Goal: Task Accomplishment & Management: Manage account settings

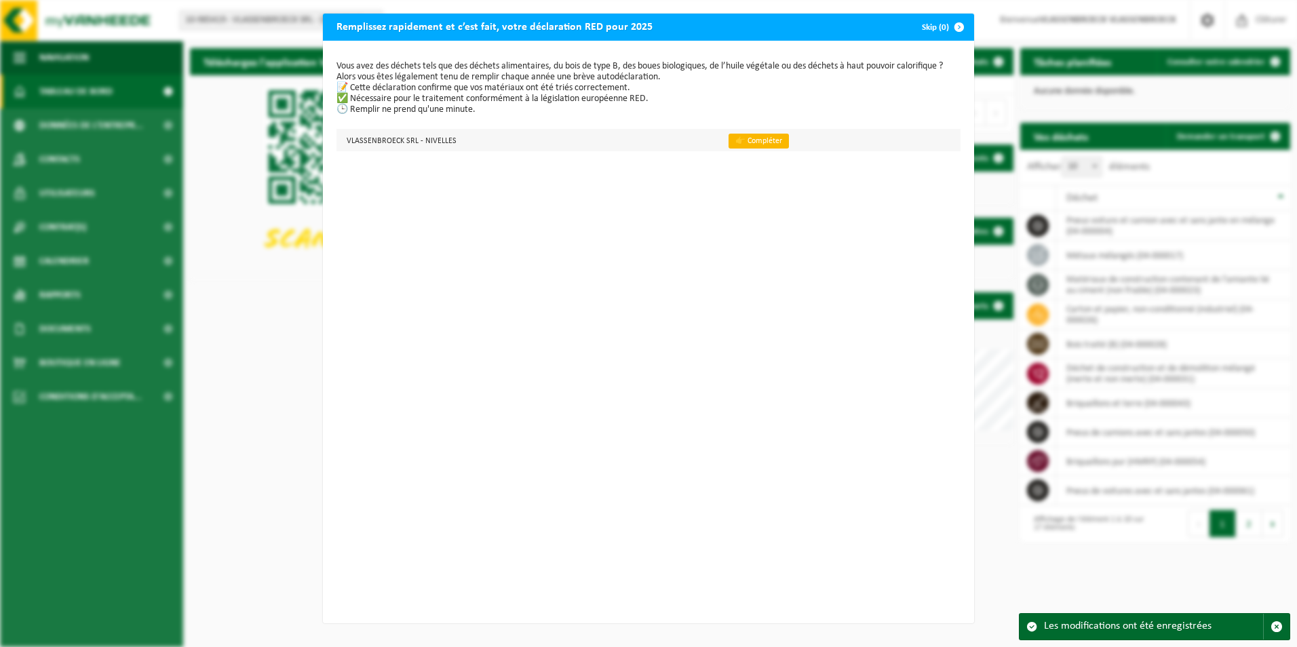
click at [740, 142] on link "👉 Compléter" at bounding box center [759, 141] width 60 height 15
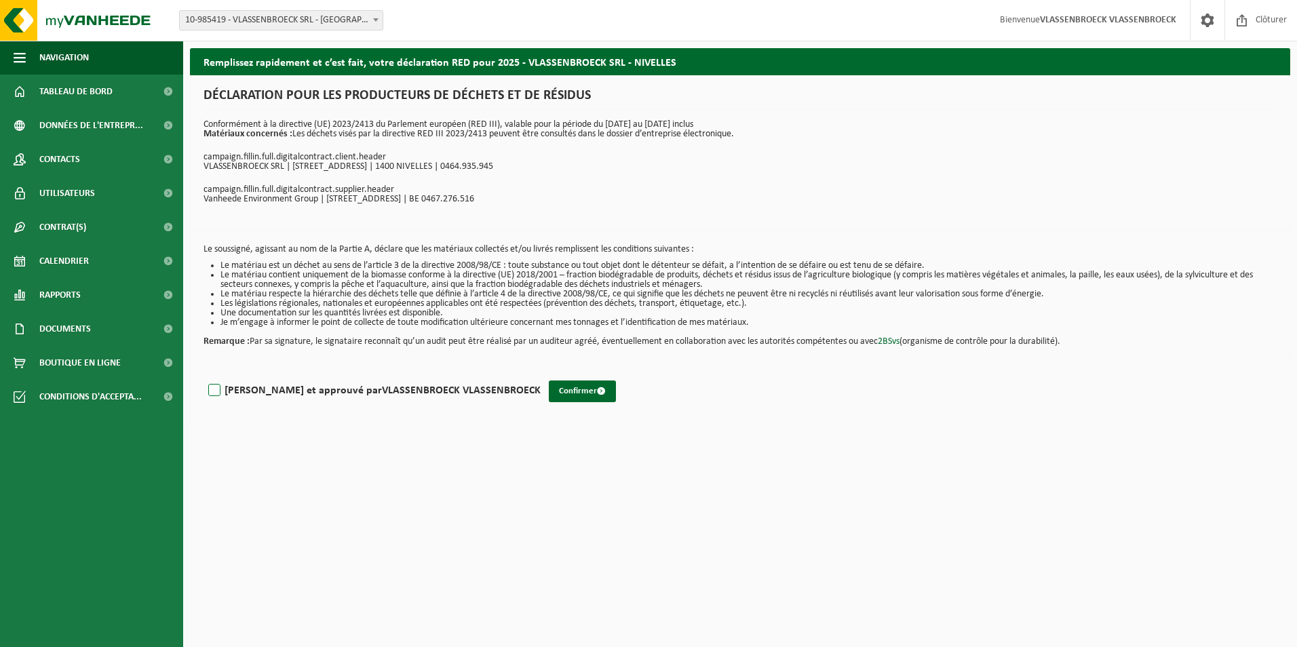
click at [218, 389] on label "Lu et approuvé par VLASSENBROECK VLASSENBROECK" at bounding box center [373, 391] width 335 height 20
click at [541, 374] on input "Lu et approuvé par VLASSENBROECK VLASSENBROECK" at bounding box center [541, 373] width 1 height 1
checkbox input "true"
click at [549, 393] on button "Confirmer" at bounding box center [582, 392] width 67 height 22
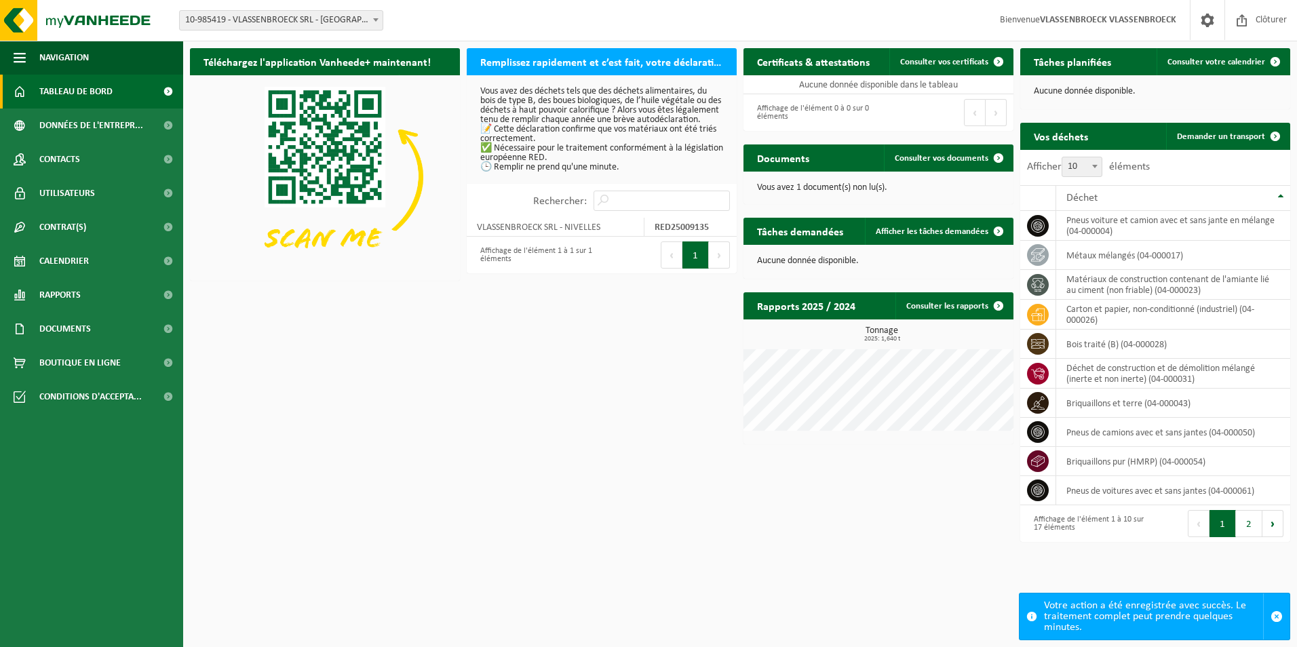
click at [699, 260] on button "1" at bounding box center [695, 255] width 26 height 27
click at [959, 158] on span "Consulter vos documents" at bounding box center [942, 158] width 94 height 9
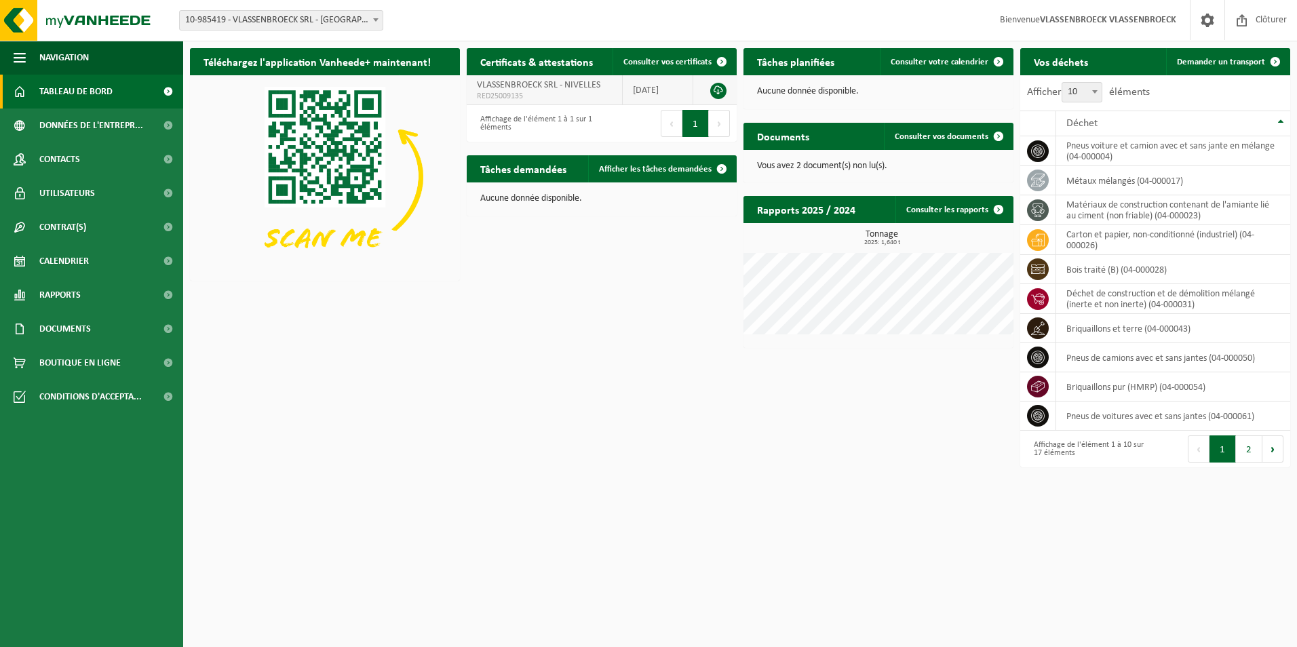
click at [715, 89] on link at bounding box center [718, 91] width 16 height 16
click at [720, 90] on link at bounding box center [718, 91] width 16 height 16
click at [119, 123] on span "Données de l'entrepr..." at bounding box center [91, 126] width 104 height 34
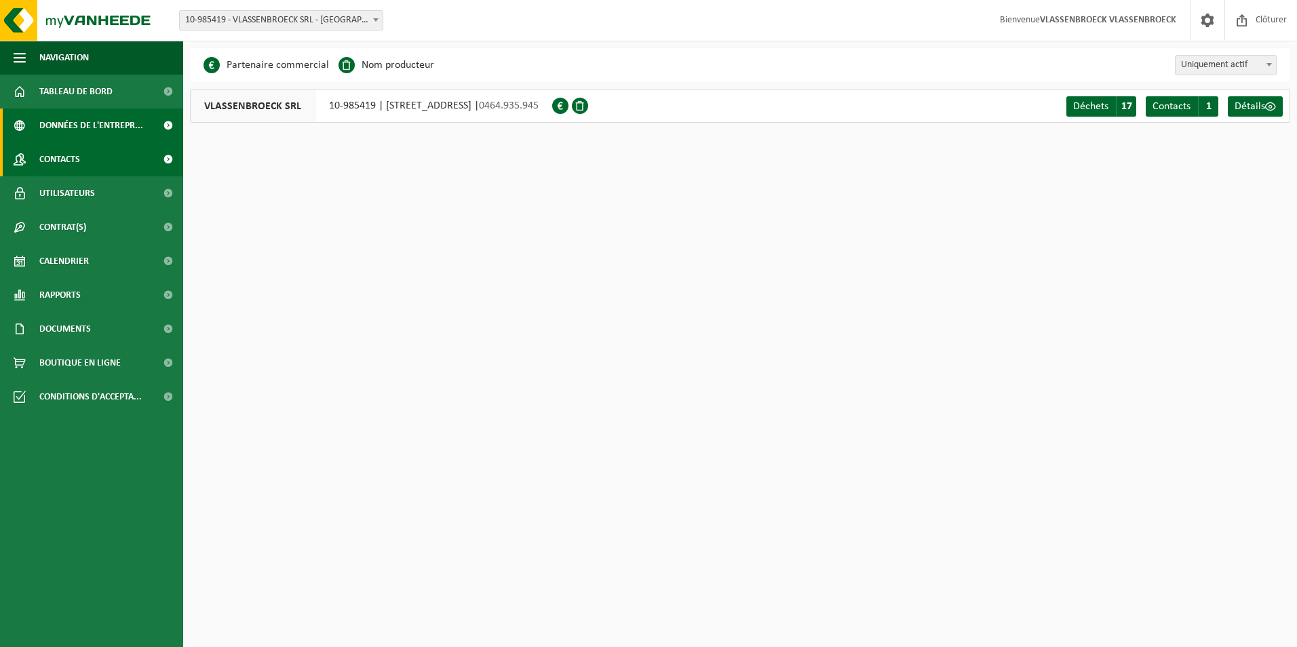
click at [41, 166] on span "Contacts" at bounding box center [59, 159] width 41 height 34
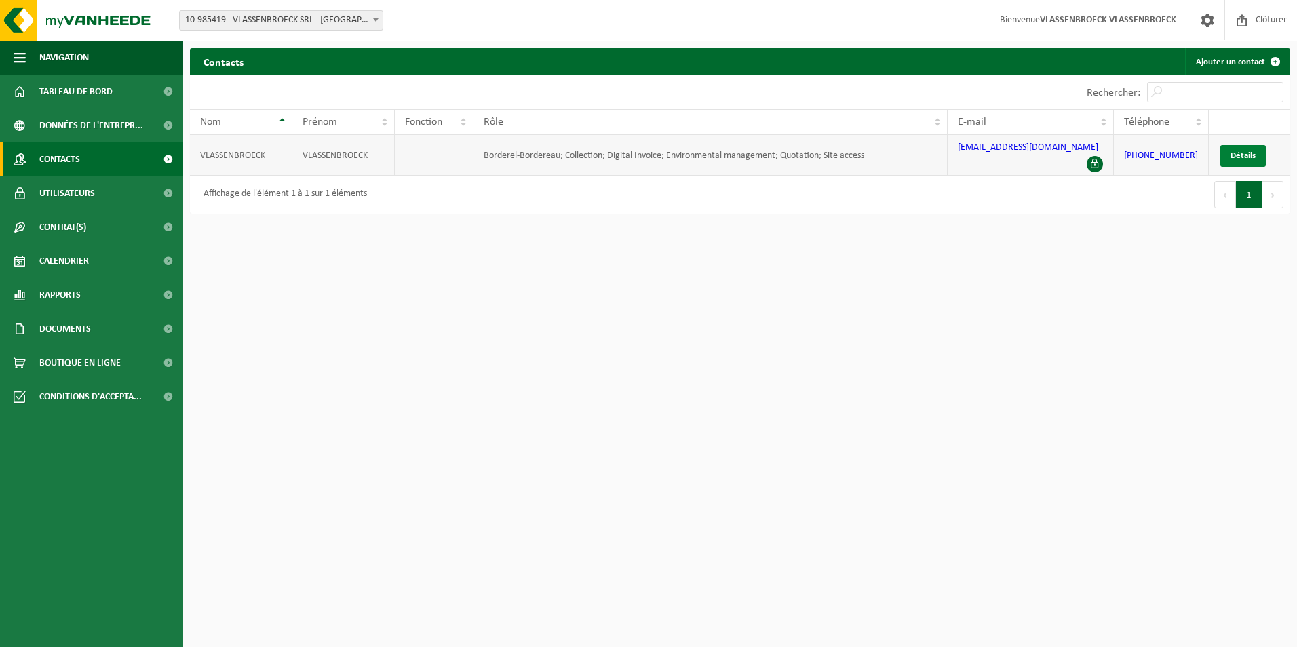
click at [1245, 145] on link "Détails" at bounding box center [1242, 156] width 45 height 22
click at [56, 180] on span "Utilisateurs" at bounding box center [67, 193] width 56 height 34
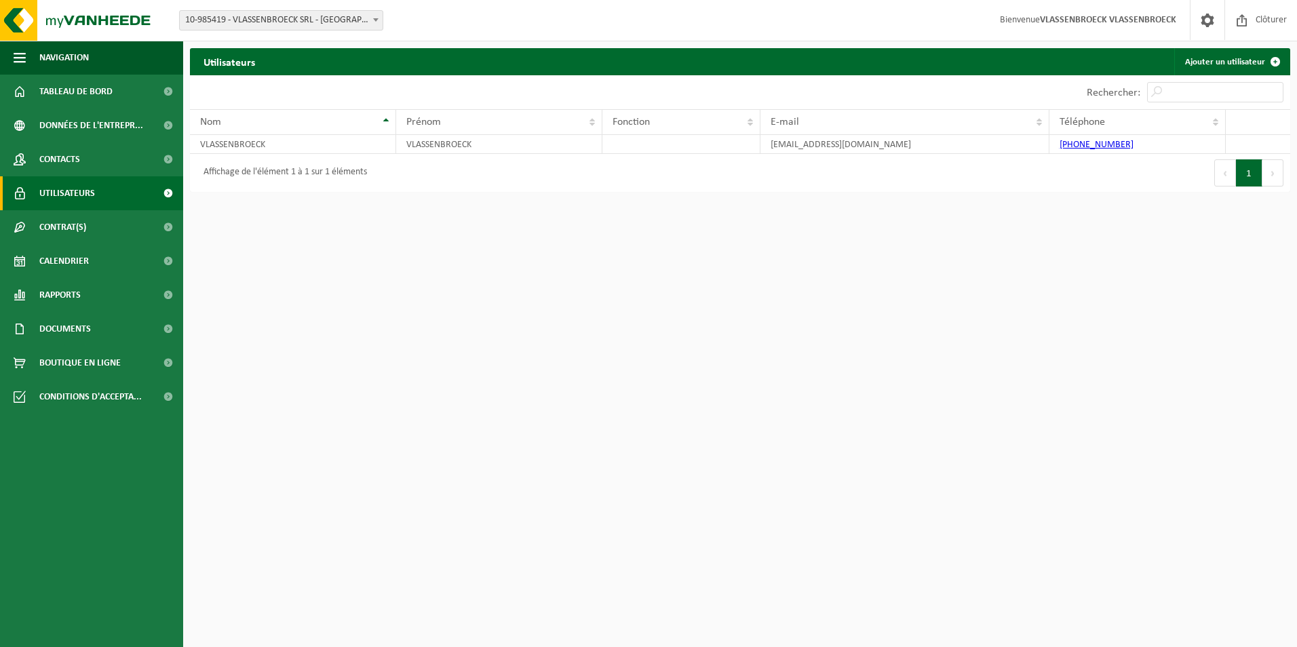
click at [67, 203] on span "Utilisateurs" at bounding box center [67, 193] width 56 height 34
click at [92, 153] on link "Contacts" at bounding box center [91, 159] width 183 height 34
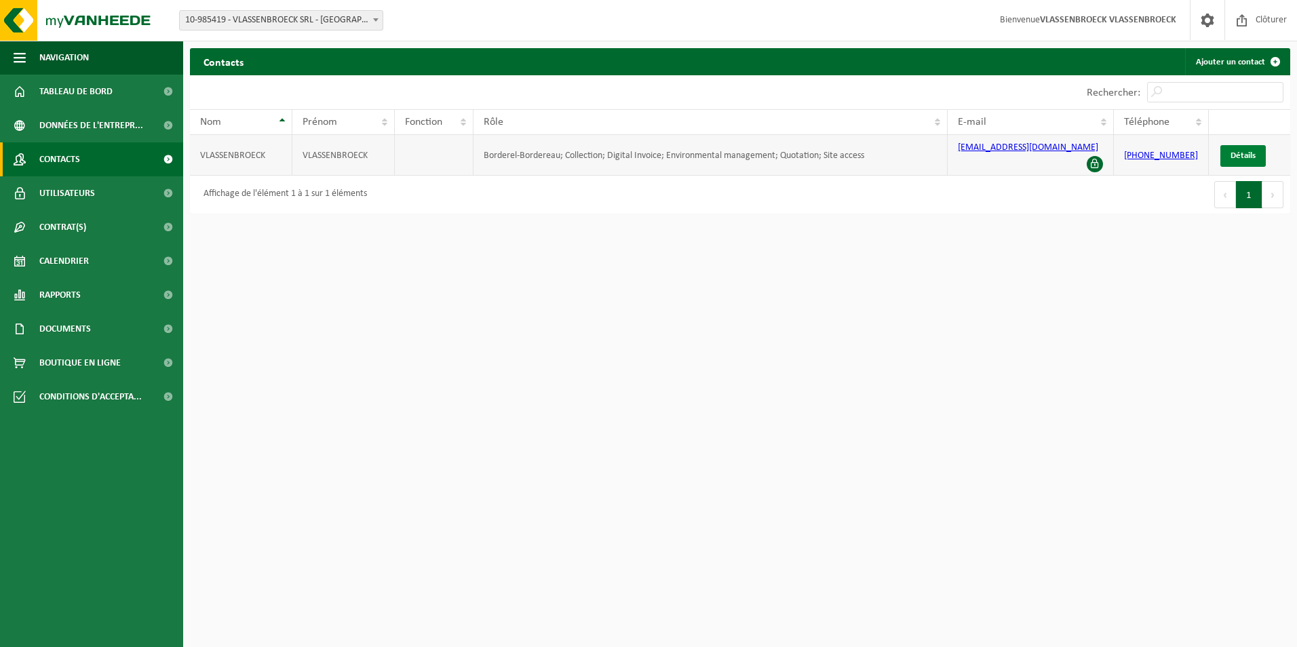
click at [1227, 145] on link "Détails" at bounding box center [1242, 156] width 45 height 22
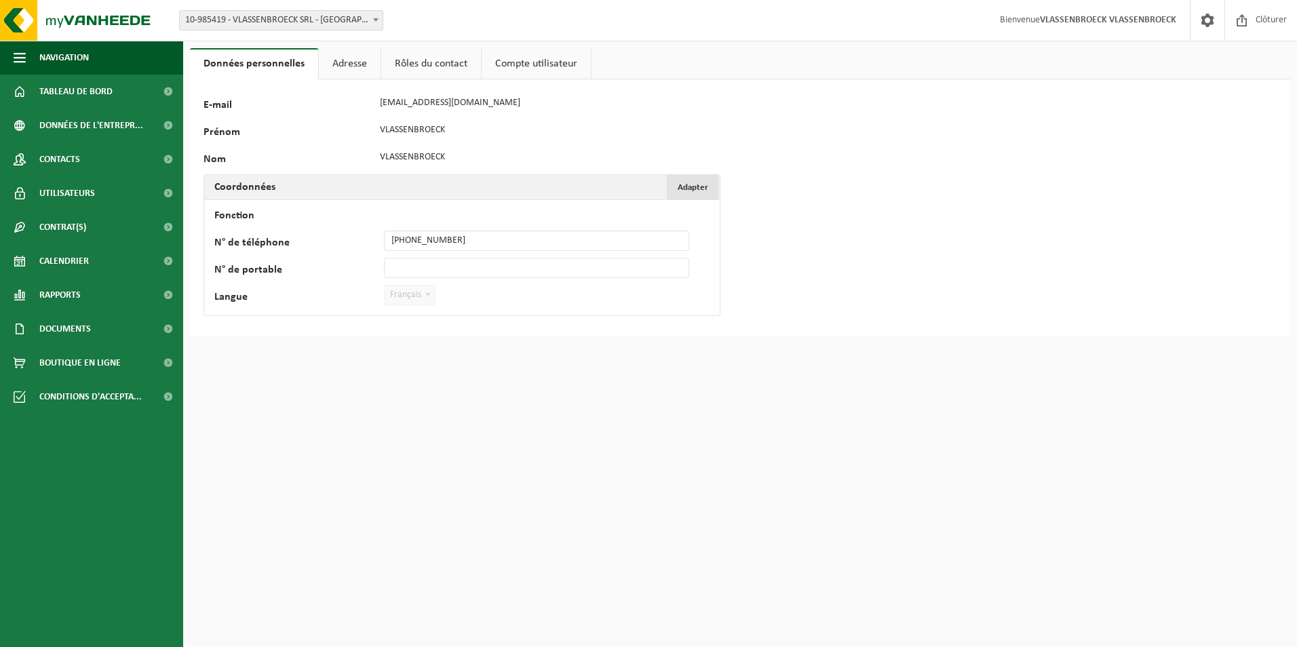
click at [685, 183] on span "Adapter" at bounding box center [693, 187] width 31 height 9
click at [468, 243] on input "+3267214848" at bounding box center [536, 241] width 305 height 20
type input "+32 475 80 50 27"
click at [254, 316] on button "Confirmer" at bounding box center [249, 323] width 67 height 22
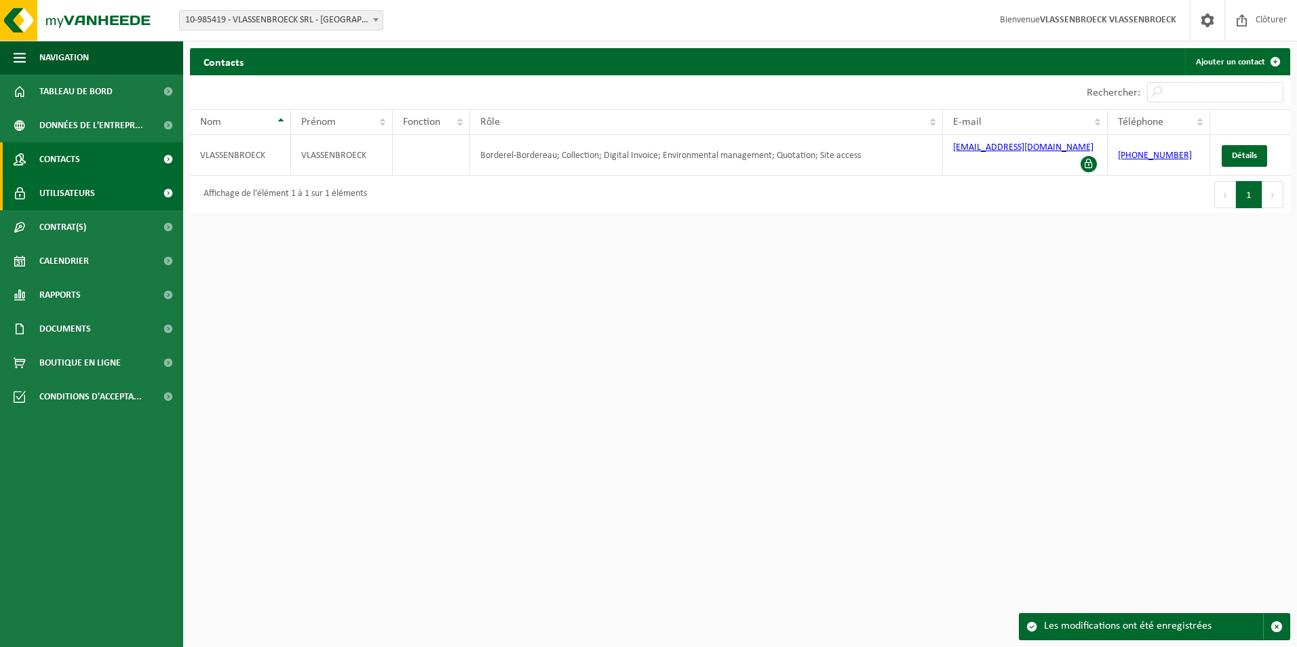
click at [66, 189] on span "Utilisateurs" at bounding box center [67, 193] width 56 height 34
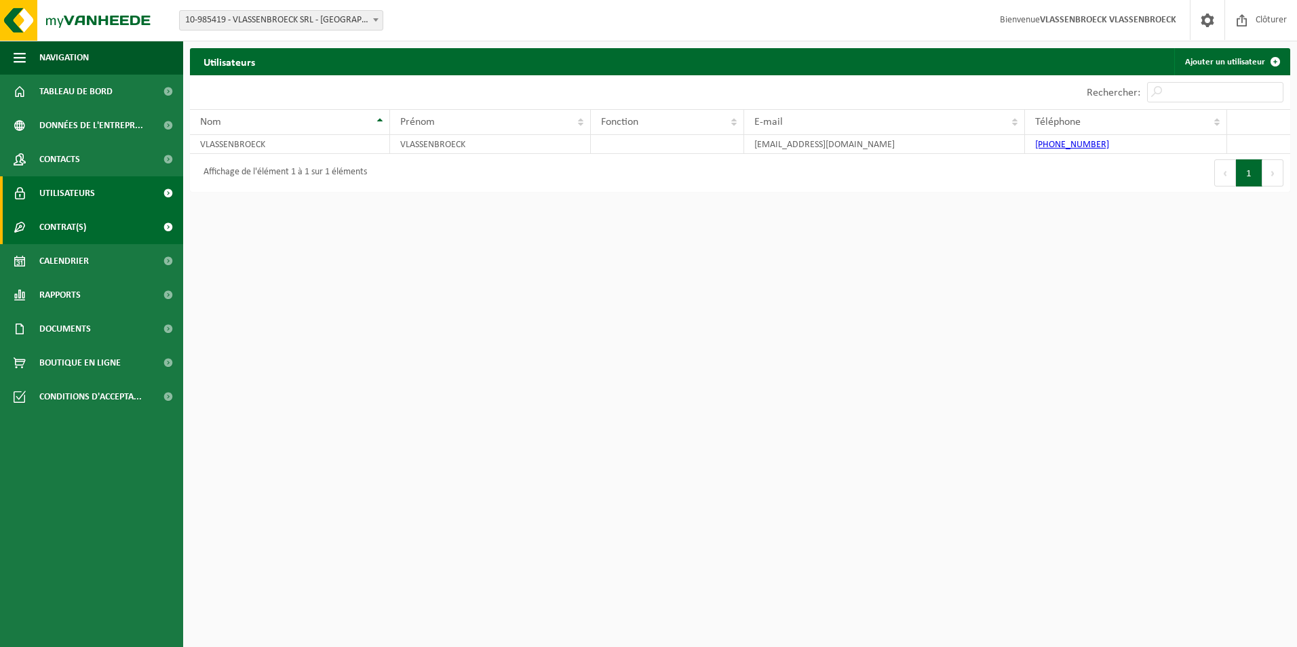
click at [70, 220] on span "Contrat(s)" at bounding box center [62, 227] width 47 height 34
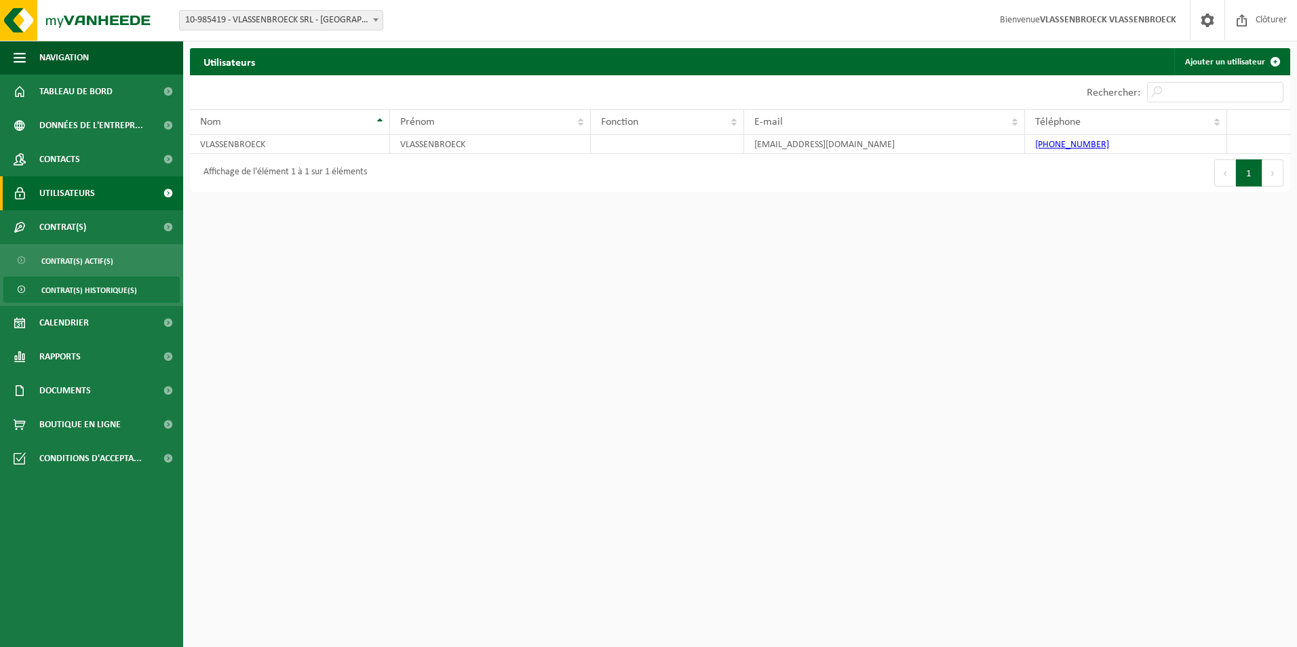
click at [92, 295] on span "Contrat(s) historique(s)" at bounding box center [89, 290] width 96 height 26
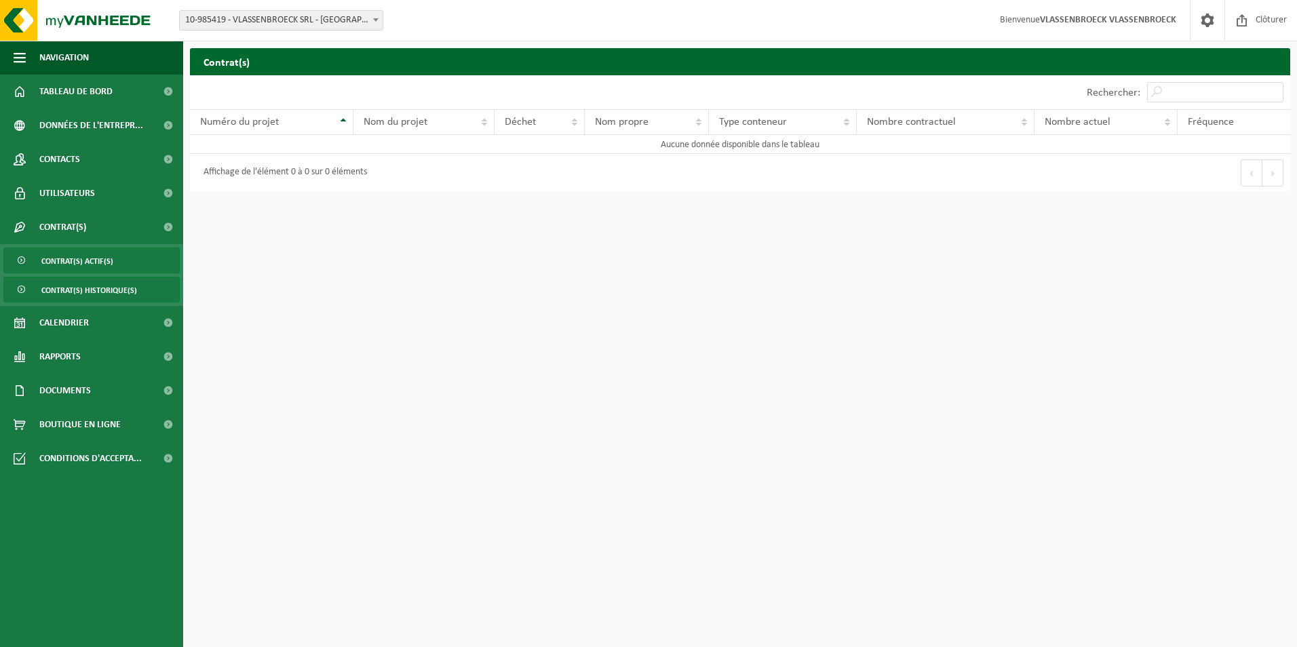
click at [79, 257] on span "Contrat(s) actif(s)" at bounding box center [77, 261] width 72 height 26
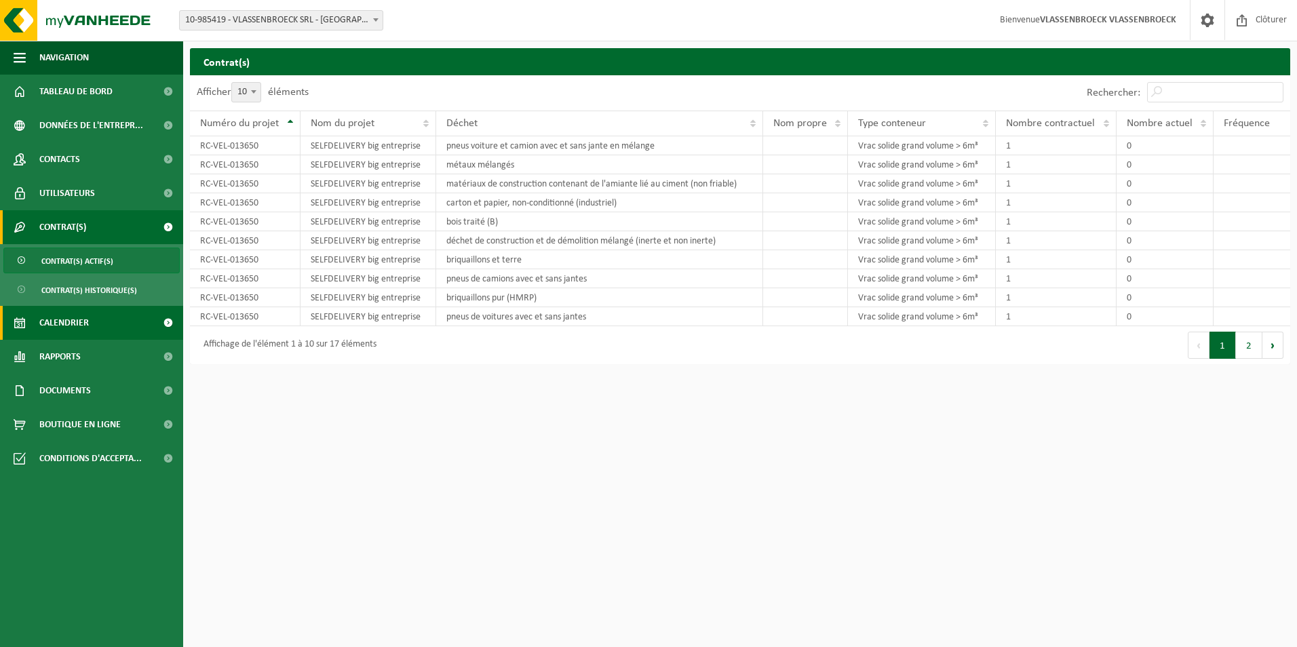
click at [62, 316] on span "Calendrier" at bounding box center [64, 323] width 50 height 34
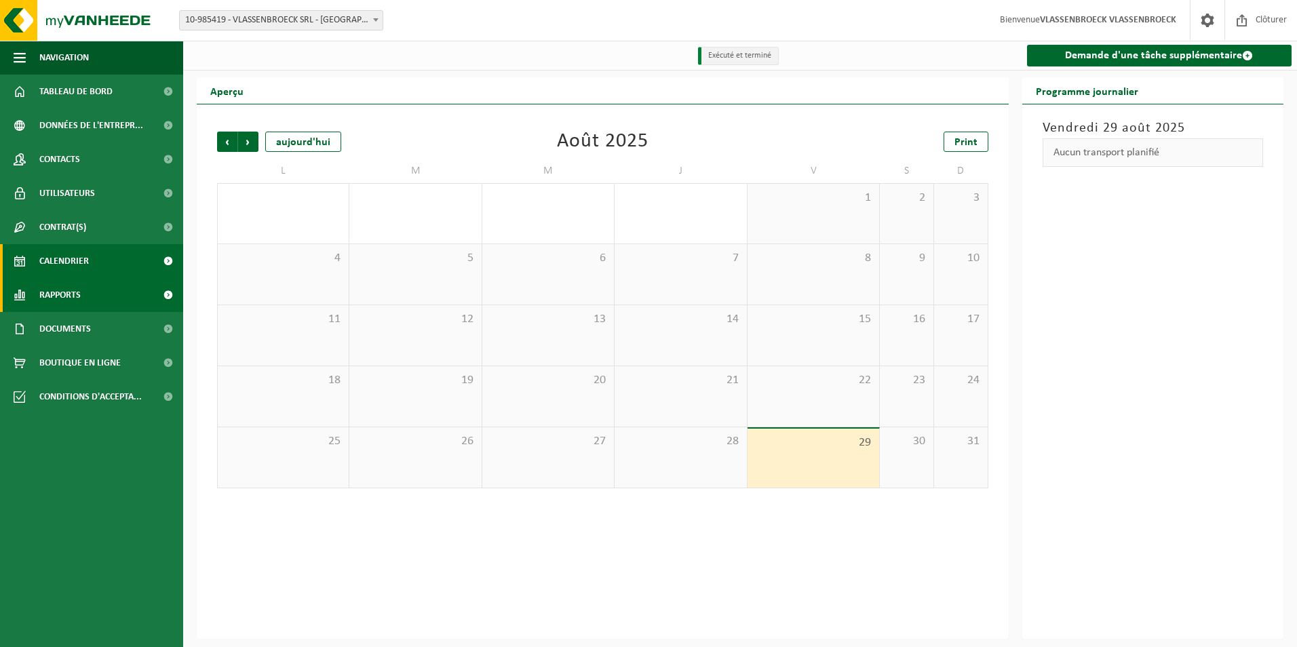
click at [74, 297] on span "Rapports" at bounding box center [59, 295] width 41 height 34
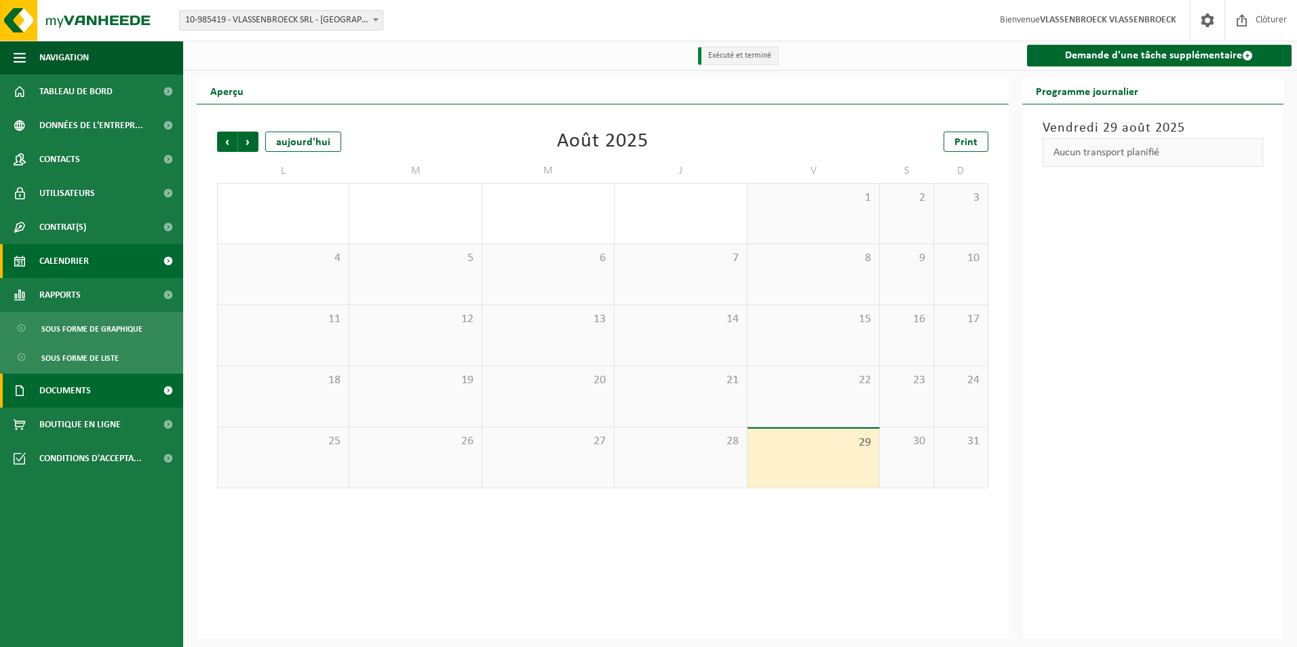
click at [68, 389] on span "Documents" at bounding box center [65, 391] width 52 height 34
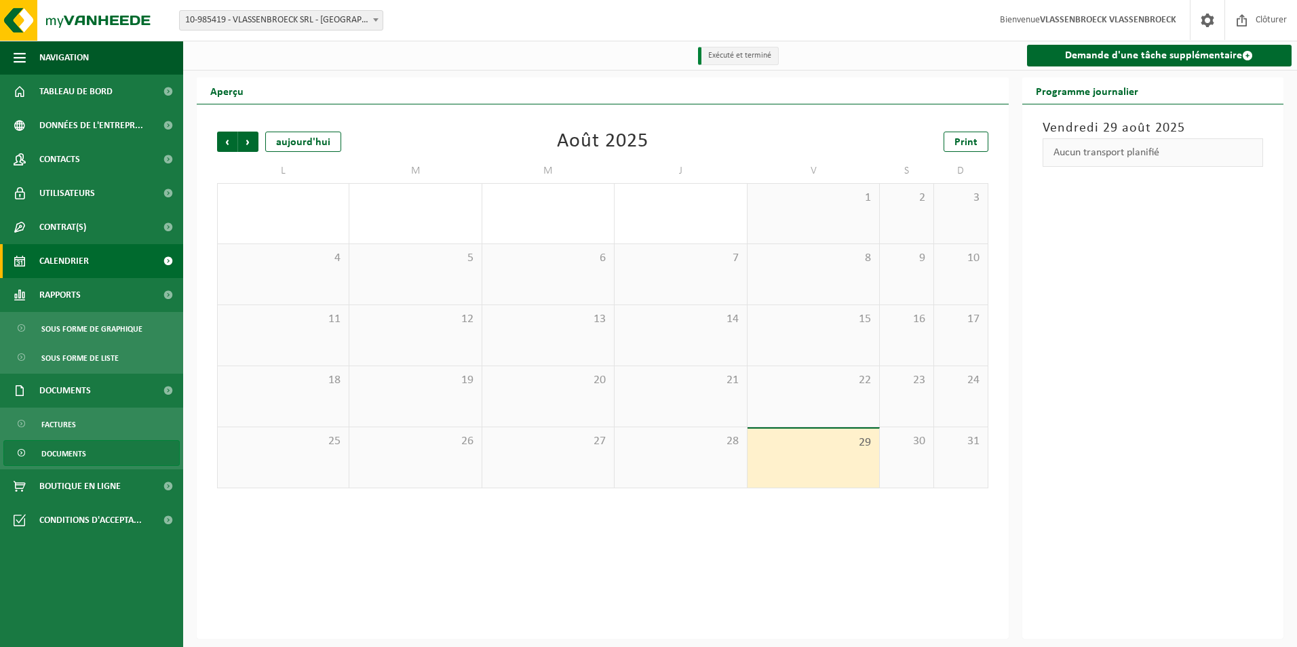
click at [79, 450] on span "Documents" at bounding box center [63, 454] width 45 height 26
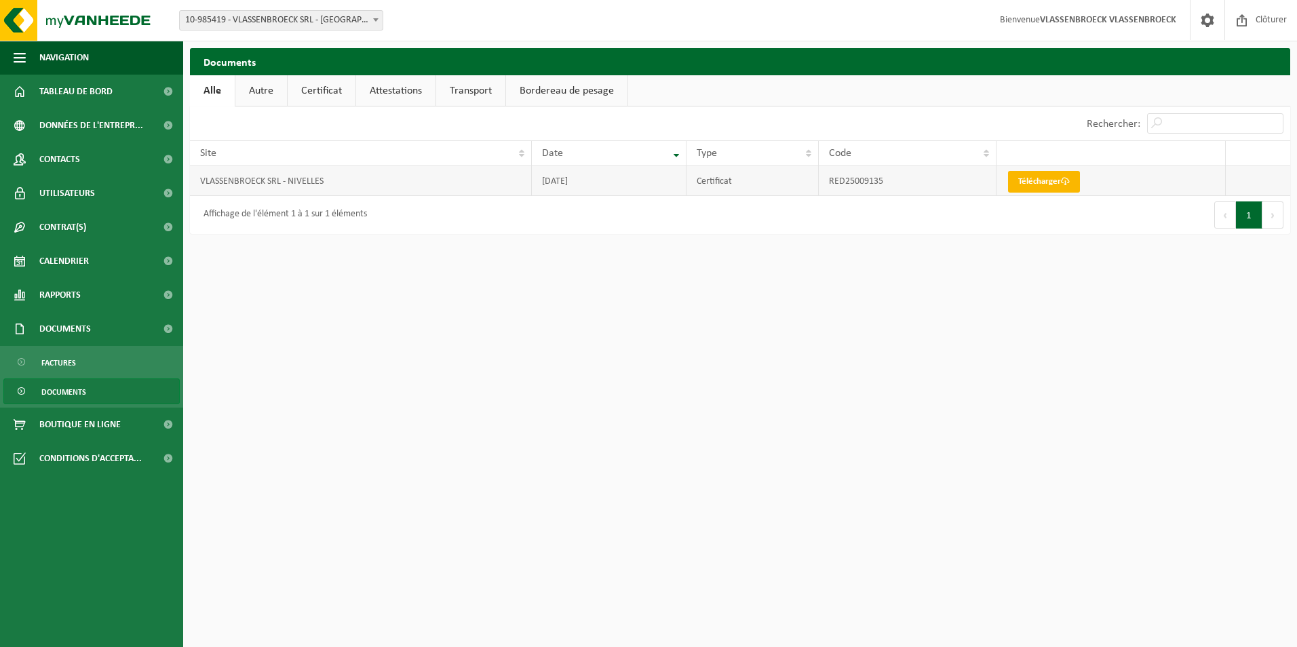
click at [1024, 179] on link "Télécharger" at bounding box center [1044, 182] width 72 height 22
click at [85, 95] on span "Tableau de bord" at bounding box center [75, 92] width 73 height 34
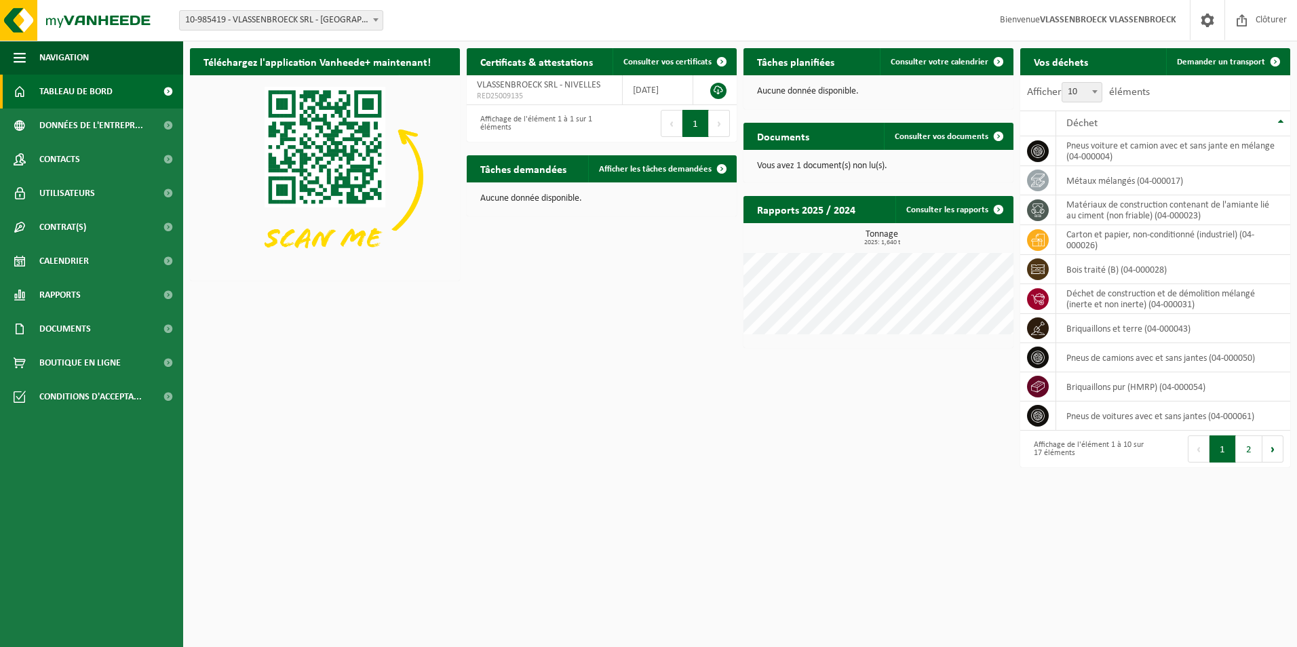
click at [386, 20] on form "10-985419 - VLASSENBROECK SRL - NIVELLES 10-985419 - VLASSENBROECK SRL - NIVELL…" at bounding box center [288, 19] width 218 height 7
click at [372, 20] on span at bounding box center [376, 20] width 14 height 18
click at [119, 101] on link "Tableau de bord" at bounding box center [91, 92] width 183 height 34
click at [86, 65] on span "Navigation" at bounding box center [64, 58] width 50 height 34
